Goal: Task Accomplishment & Management: Use online tool/utility

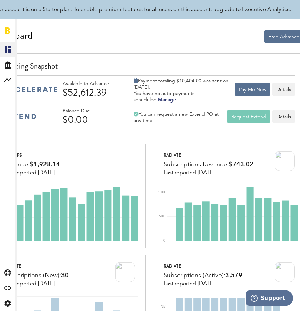
scroll to position [0, 56]
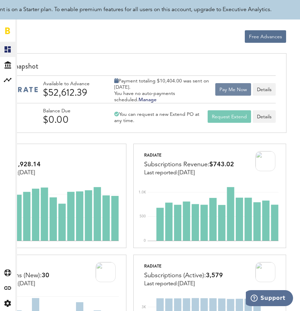
click at [230, 91] on button "Pay Me Now" at bounding box center [233, 89] width 36 height 13
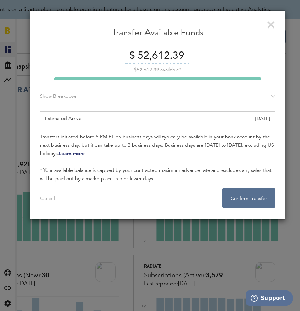
click at [154, 55] on input "52,612.39" at bounding box center [163, 56] width 55 height 15
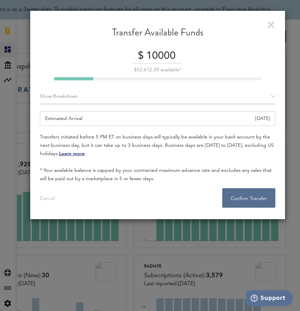
type input "10000"
click at [276, 94] on div "Transfer Available Funds $ 10000 $52,612.39 available* Show Breakdown Apple App…" at bounding box center [158, 114] width 256 height 209
click at [273, 95] on div "Show Breakdown" at bounding box center [158, 96] width 236 height 15
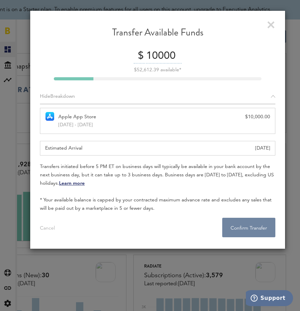
click at [250, 227] on button "Confirm Transfer . . ." at bounding box center [248, 226] width 53 height 19
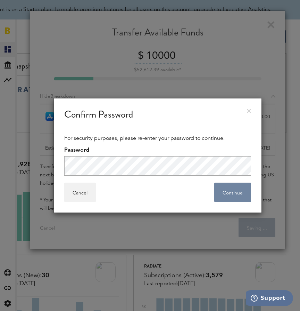
click at [238, 190] on button "Continue" at bounding box center [232, 191] width 37 height 19
